Goal: Task Accomplishment & Management: Manage account settings

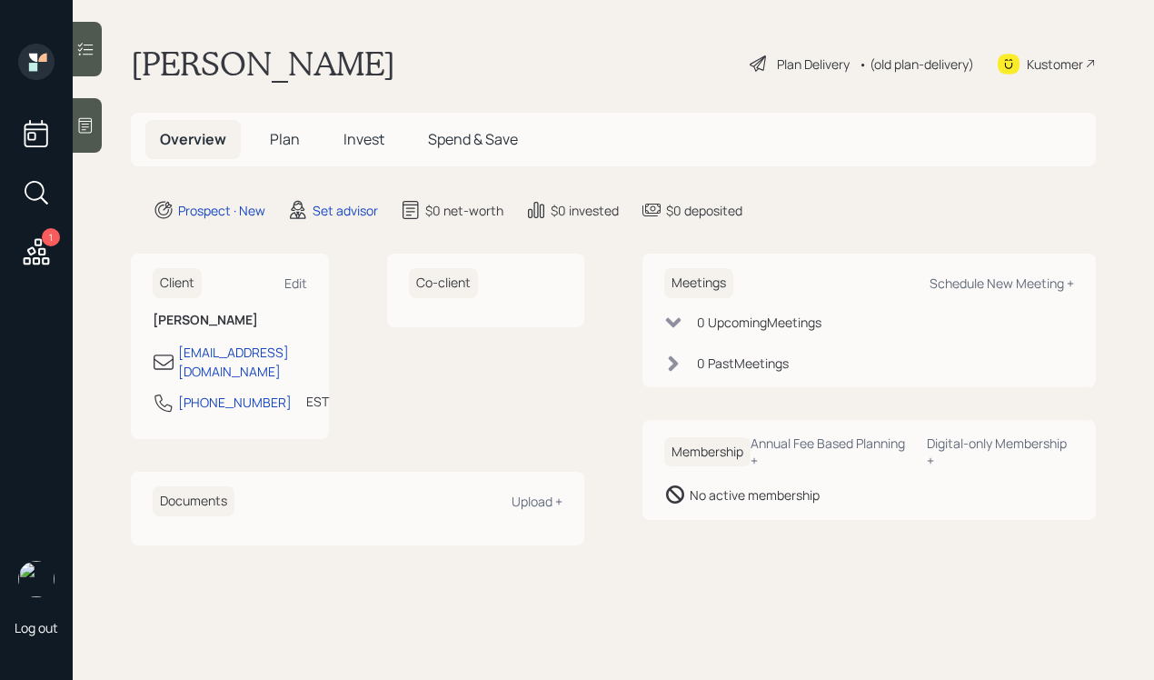
click at [1040, 50] on div "Kustomer" at bounding box center [1047, 64] width 98 height 40
click at [1022, 65] on div "Kustomer" at bounding box center [1047, 64] width 98 height 40
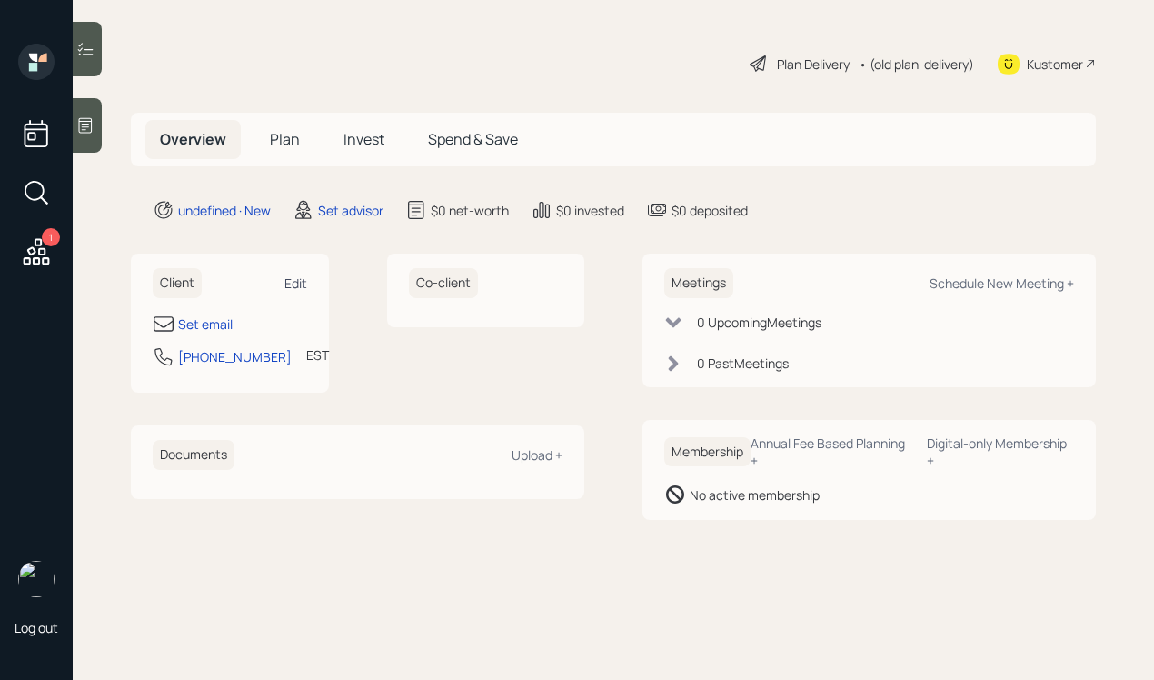
click at [289, 278] on div "Edit" at bounding box center [295, 282] width 23 height 17
